Goal: Task Accomplishment & Management: Use online tool/utility

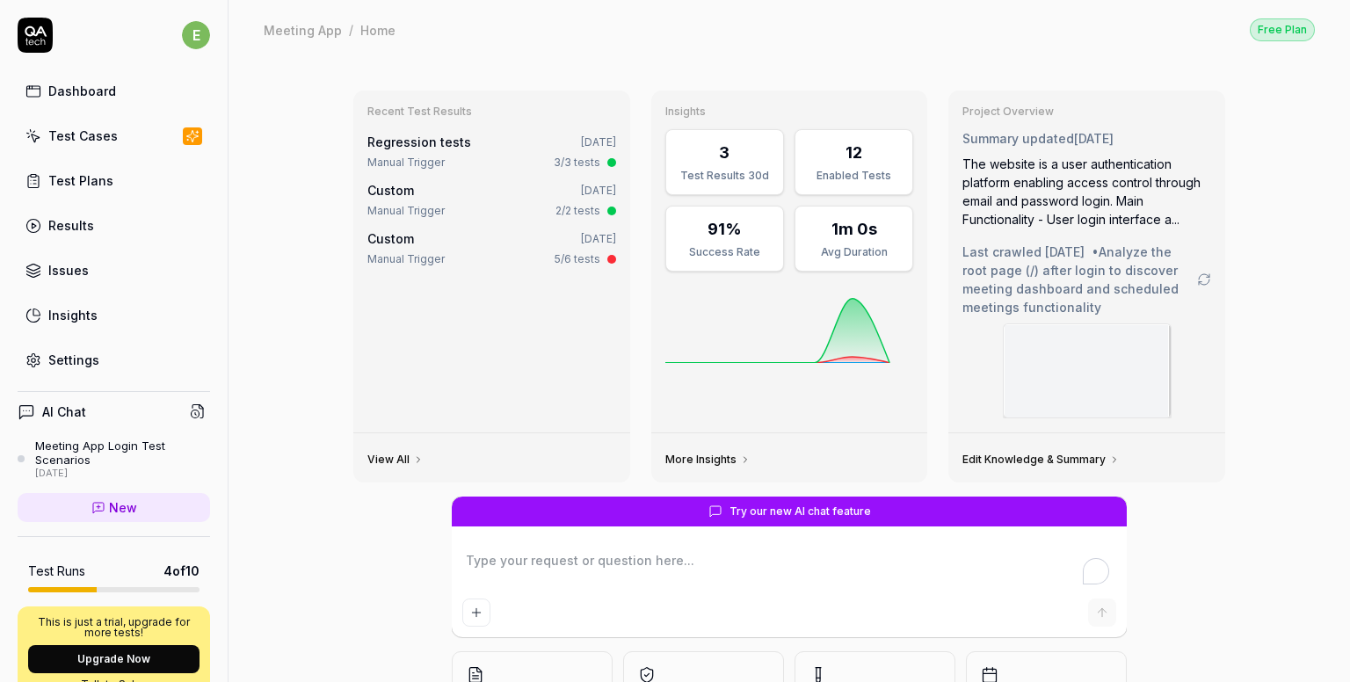
type textarea "*"
paste textarea "[URL][DOMAIN_NAME]"
type textarea "[URL][DOMAIN_NAME]"
type textarea "*"
type textarea "[URL][DOMAIN_NAME]"
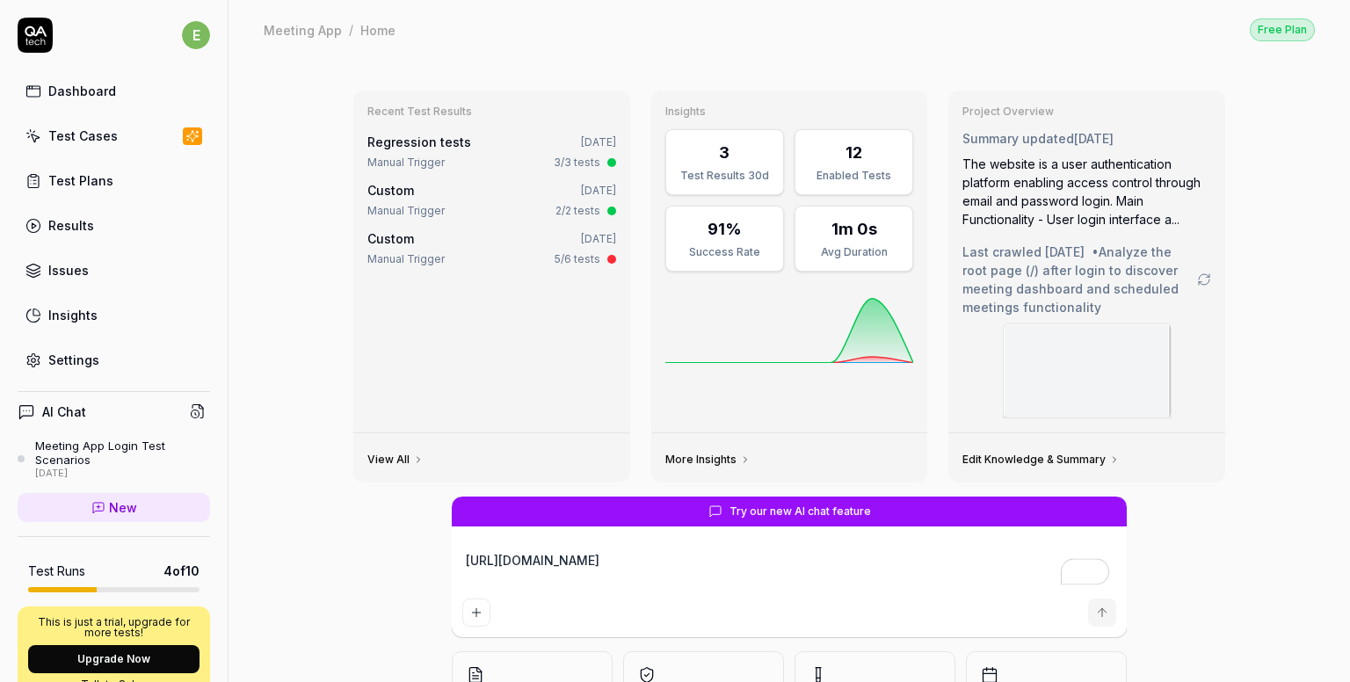
click at [317, 326] on div "Recent Test Results Regression tests [DATE] Manual Trigger 3/3 tests Custom [DA…" at bounding box center [790, 439] width 1122 height 760
type textarea "*"
click at [46, 360] on link "Settings" at bounding box center [114, 360] width 193 height 34
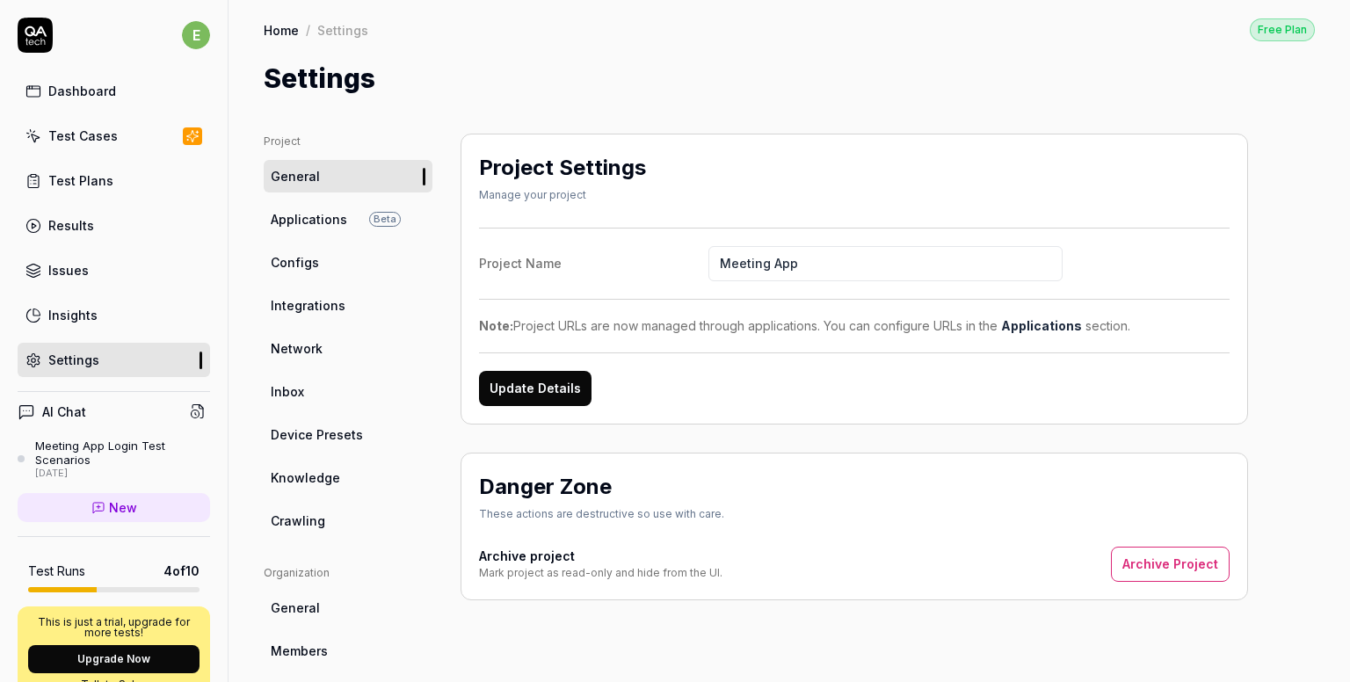
click at [328, 292] on link "Integrations" at bounding box center [348, 305] width 169 height 33
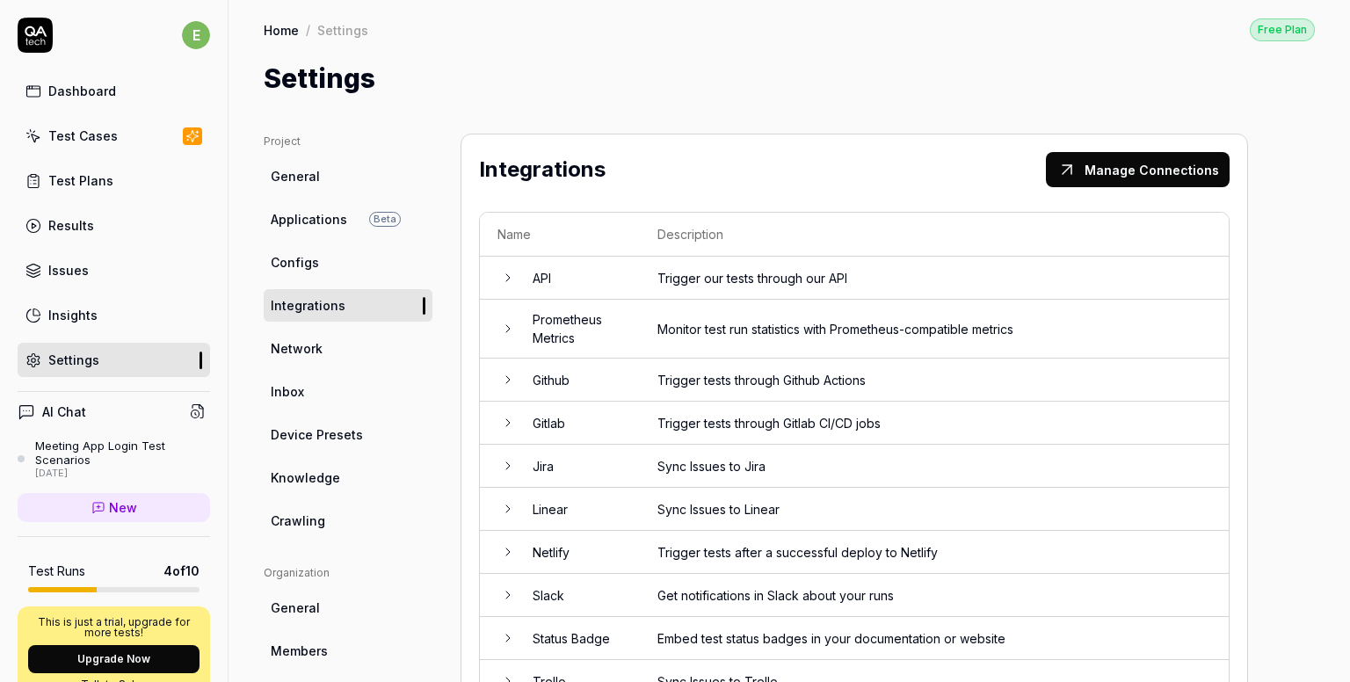
click at [501, 273] on icon at bounding box center [508, 278] width 14 height 14
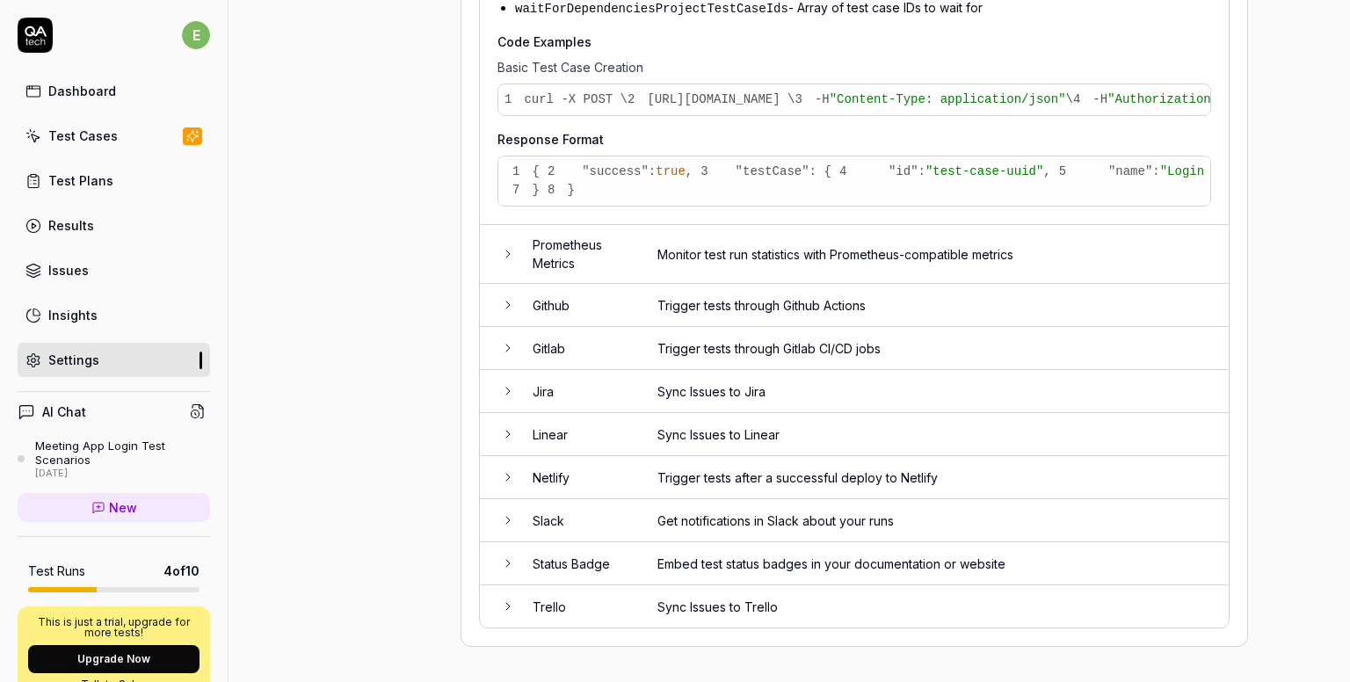
scroll to position [1792, 0]
click at [518, 314] on td "Github" at bounding box center [577, 305] width 125 height 43
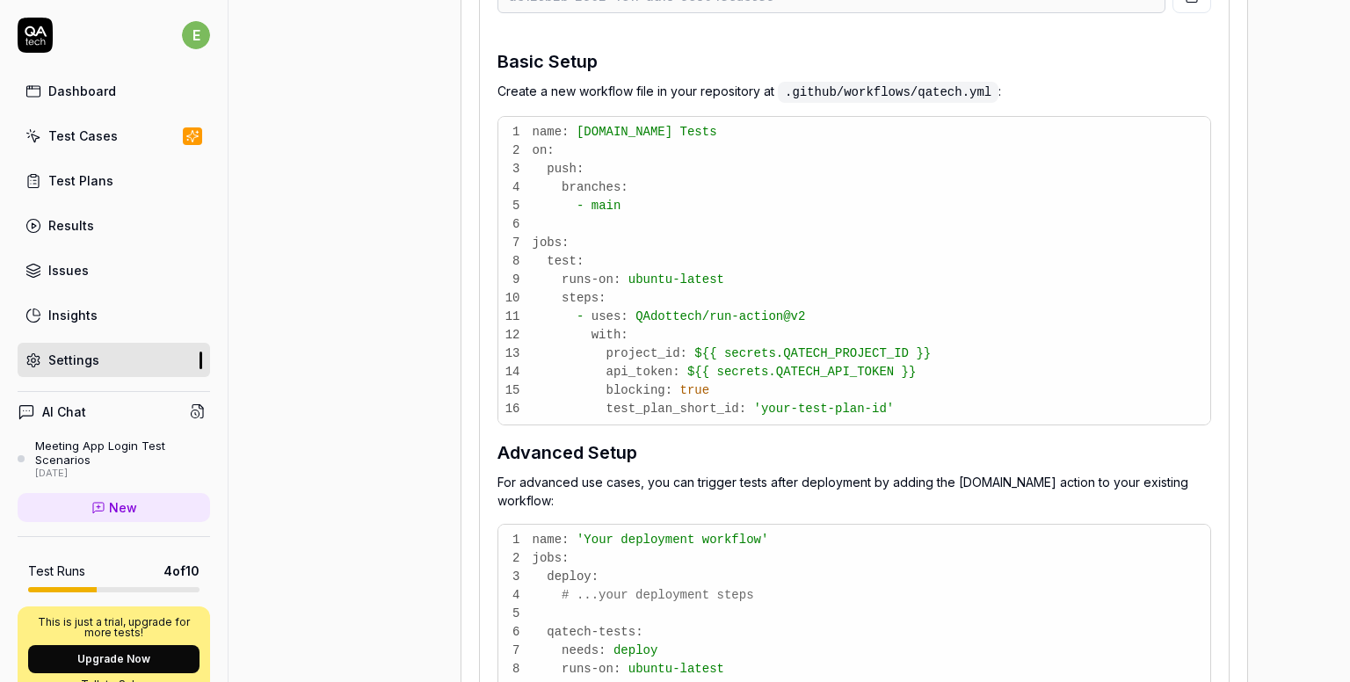
scroll to position [1846, 0]
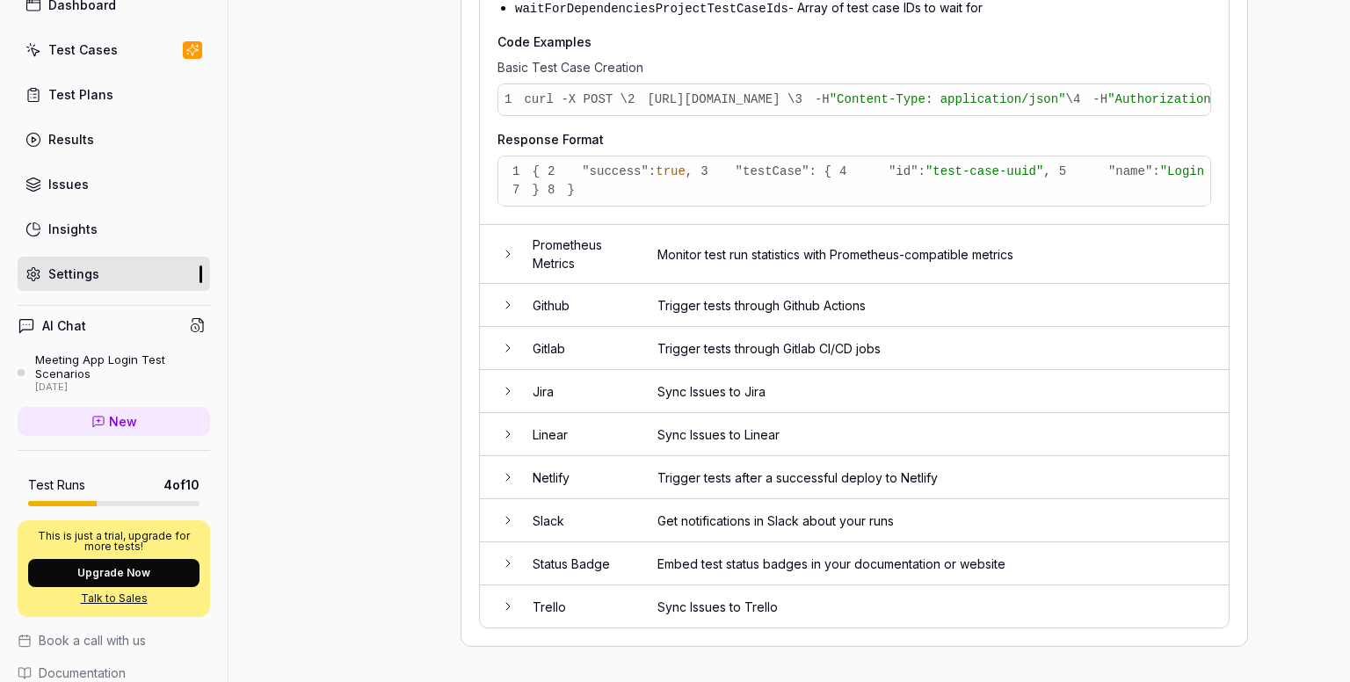
scroll to position [216, 0]
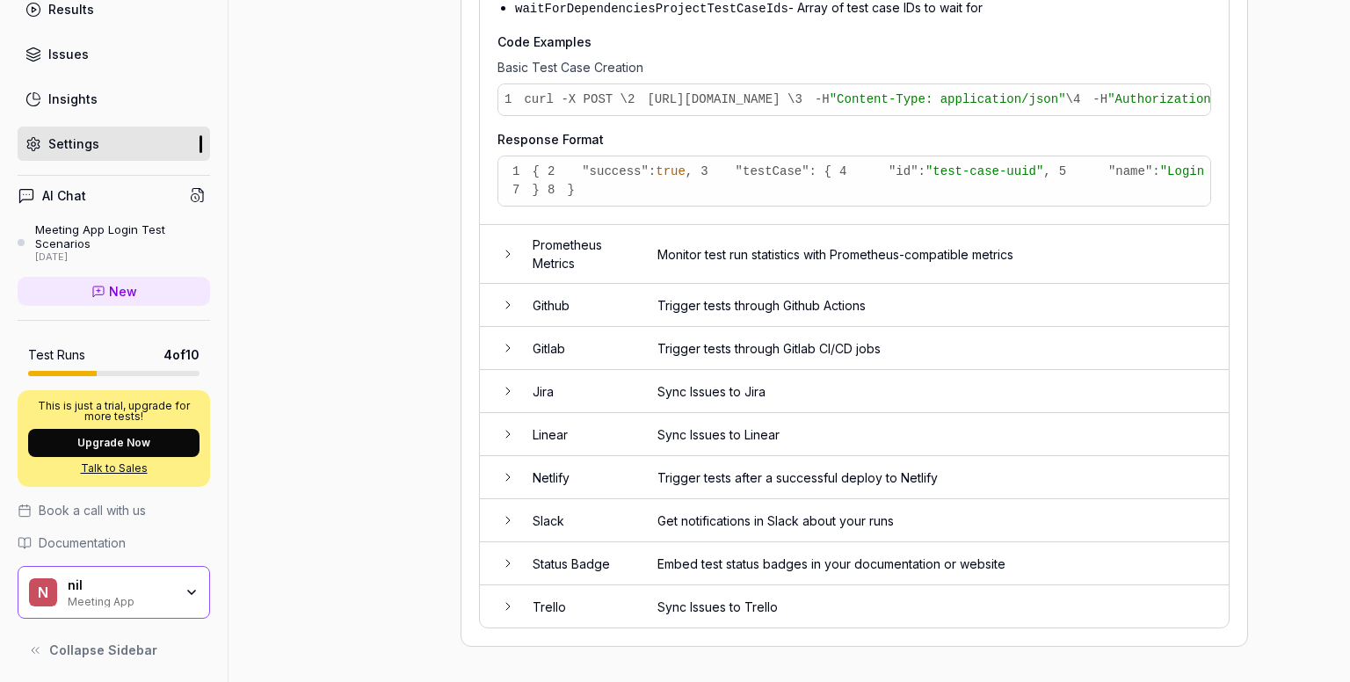
click at [75, 528] on div "AI Chat Meeting App Login Test Scenarios [DATE] New Test Runs 4 of 10 This is j…" at bounding box center [114, 414] width 228 height 507
click at [75, 535] on span "Documentation" at bounding box center [82, 543] width 87 height 18
click at [43, 539] on span "Documentation" at bounding box center [82, 543] width 87 height 18
